Goal: Task Accomplishment & Management: Manage account settings

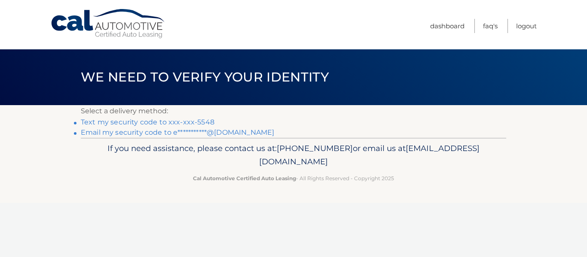
click at [163, 122] on link "Text my security code to xxx-xxx-5548" at bounding box center [148, 122] width 134 height 8
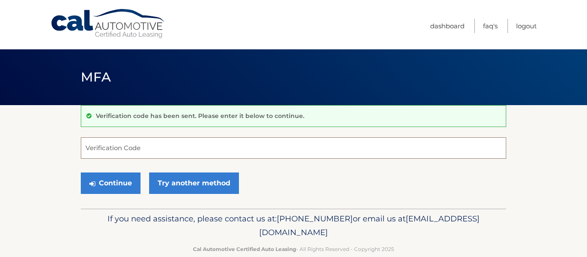
click at [115, 154] on input "Verification Code" at bounding box center [293, 147] width 425 height 21
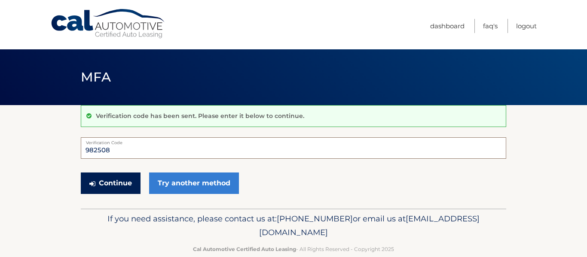
type input "982508"
click at [120, 183] on button "Continue" at bounding box center [111, 183] width 60 height 21
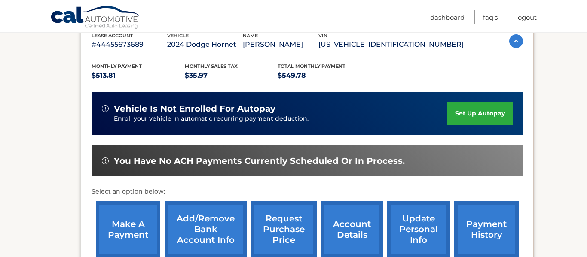
scroll to position [171, 0]
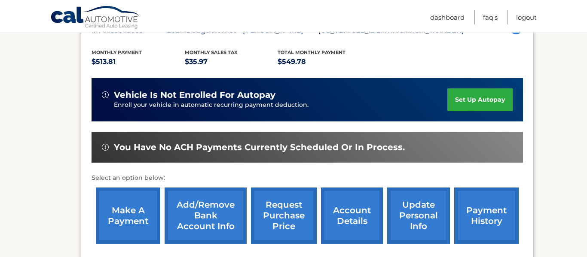
click at [124, 199] on link "make a payment" at bounding box center [128, 216] width 64 height 56
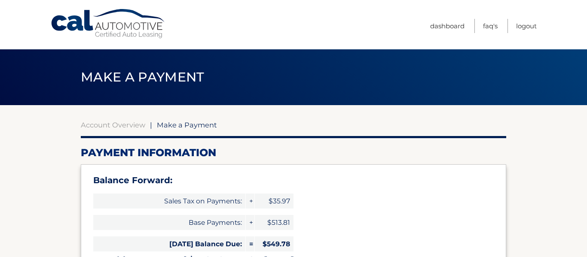
select select "MGQ3MTI0NzUtZDI4My00MzNmLWJjYTMtYzI5ZDRmNDcyZmRj"
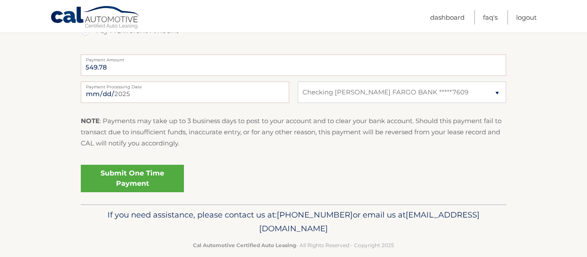
scroll to position [414, 0]
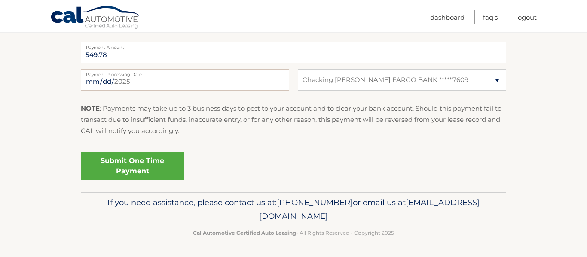
click at [155, 171] on link "Submit One Time Payment" at bounding box center [132, 165] width 103 height 27
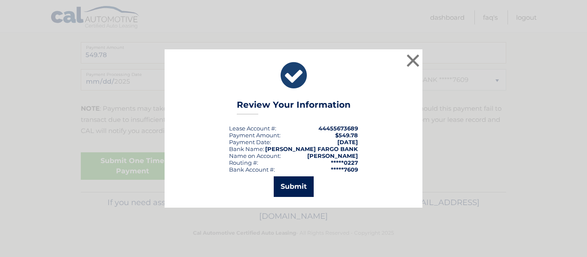
click at [291, 185] on button "Submit" at bounding box center [294, 187] width 40 height 21
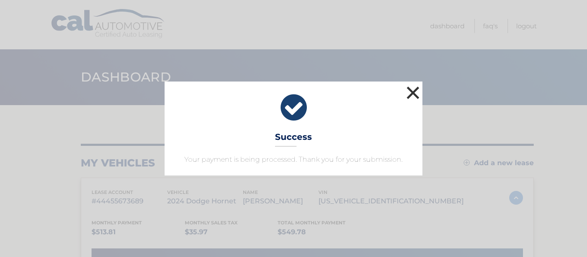
click at [412, 91] on button "×" at bounding box center [412, 92] width 17 height 17
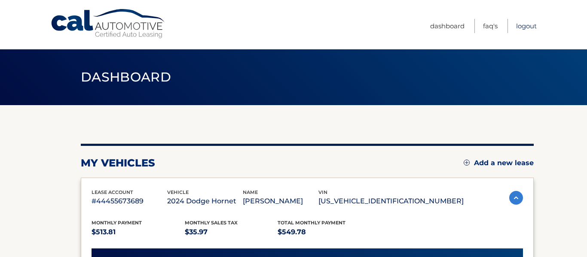
click at [524, 26] on link "Logout" at bounding box center [526, 26] width 21 height 14
